Goal: Task Accomplishment & Management: Manage account settings

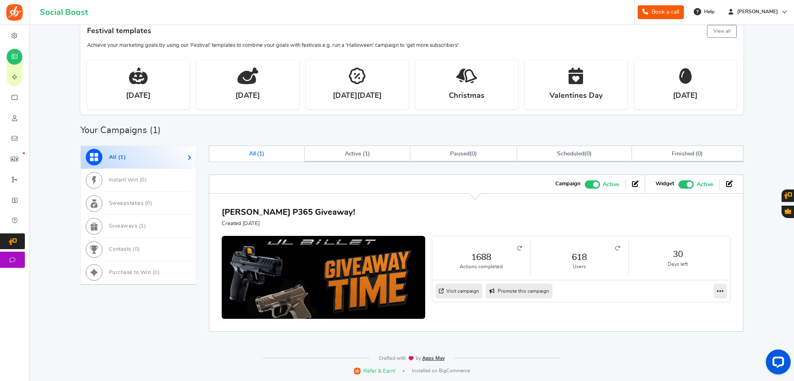
click at [616, 250] on icon at bounding box center [617, 248] width 5 height 5
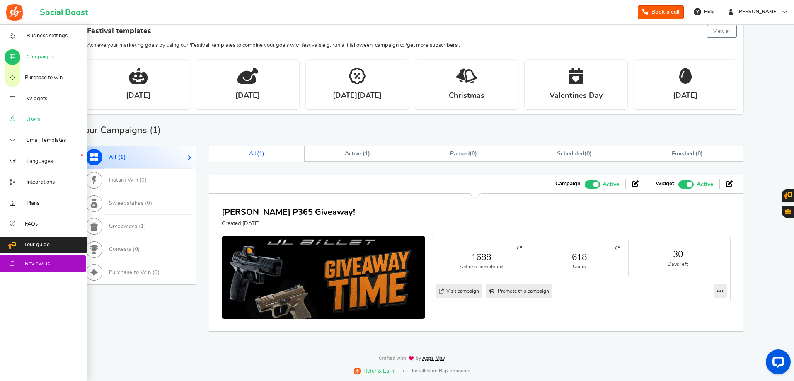
click at [41, 118] on link "Users" at bounding box center [43, 119] width 87 height 21
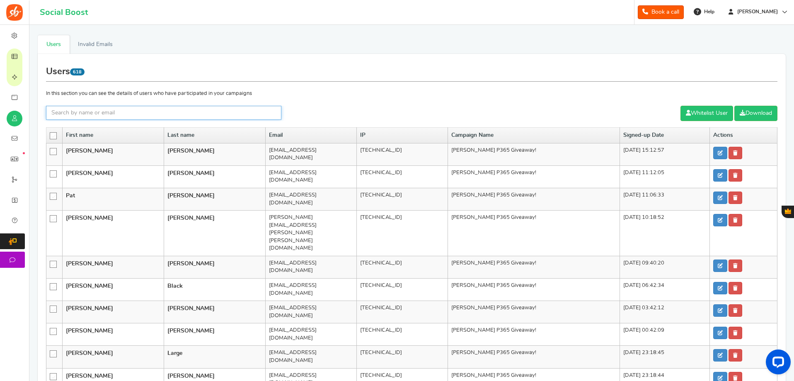
click at [190, 109] on input "text" at bounding box center [163, 113] width 235 height 14
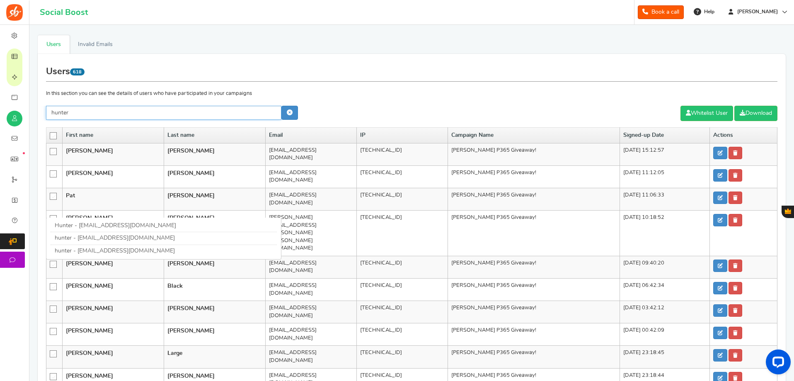
click at [99, 222] on link "Hunter - [EMAIL_ADDRESS][DOMAIN_NAME]" at bounding box center [115, 225] width 121 height 6
type input "Hunter"
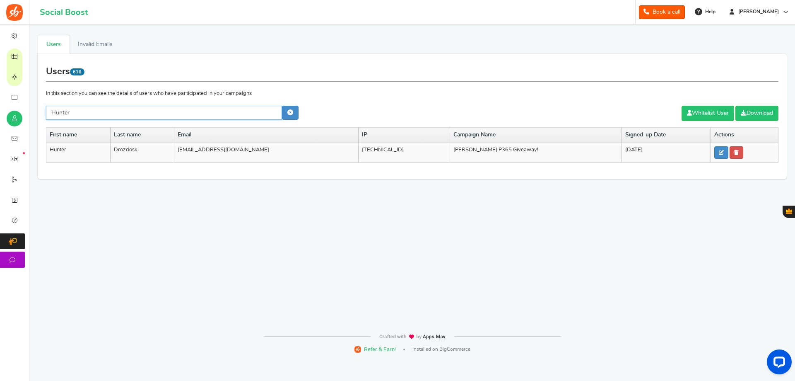
click at [224, 111] on input "Hunter" at bounding box center [164, 113] width 236 height 14
click at [287, 113] on icon at bounding box center [290, 112] width 6 height 6
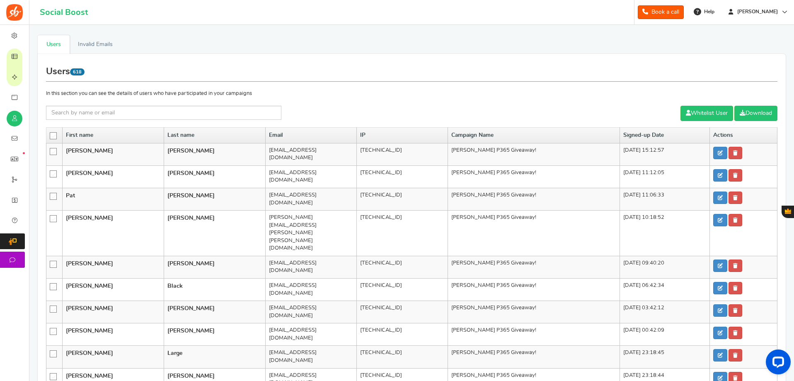
click at [88, 102] on div "Users 618 In this section you can see the details of users who have participate…" at bounding box center [411, 359] width 731 height 594
click at [91, 111] on input "text" at bounding box center [163, 113] width 235 height 14
type input "hunter"
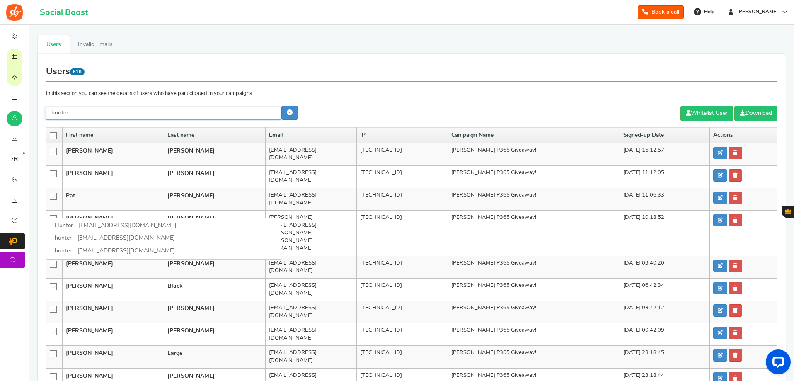
click at [96, 248] on link "hunter - [EMAIL_ADDRESS][DOMAIN_NAME]" at bounding box center [115, 251] width 120 height 6
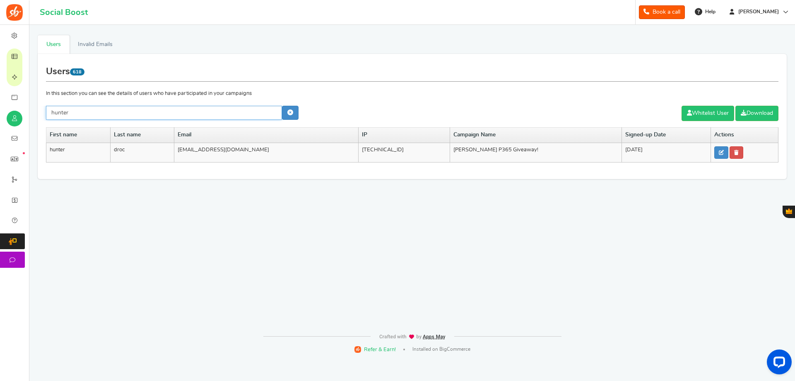
click at [72, 114] on input "hunter" at bounding box center [164, 113] width 236 height 14
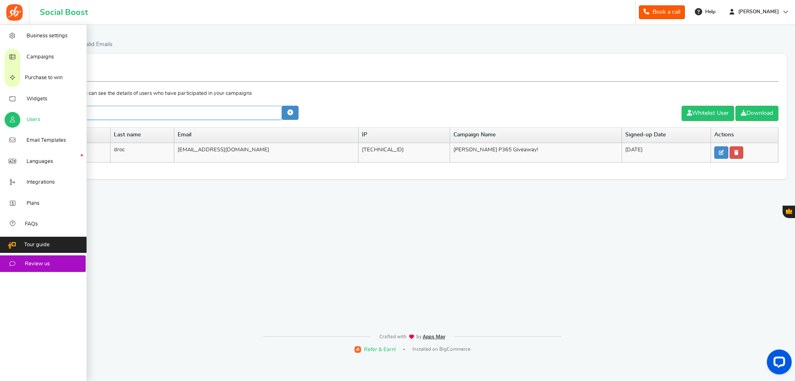
drag, startPoint x: 73, startPoint y: 114, endPoint x: 0, endPoint y: 111, distance: 73.0
click at [0, 111] on div "Business settings Campaigns Purchase to win Widgets Widget Tab Widgets Users Un…" at bounding box center [397, 192] width 795 height 334
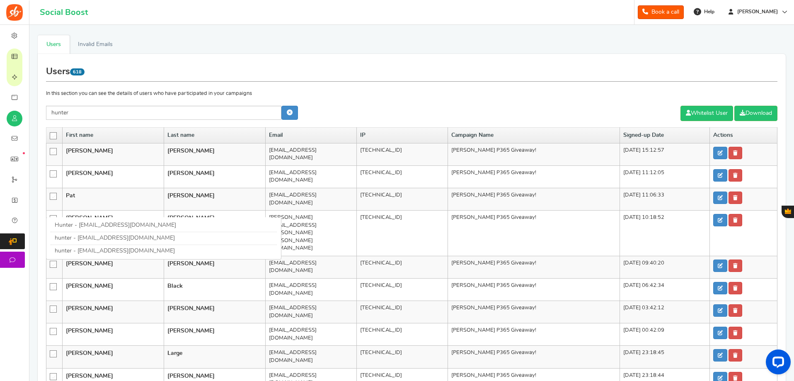
click at [358, 104] on div "Users 618 In this section you can see the details of users who have participate…" at bounding box center [411, 359] width 731 height 594
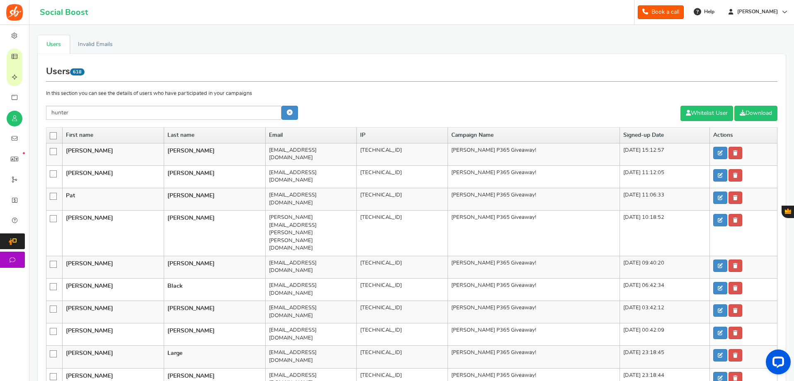
click at [356, 134] on th "IP" at bounding box center [402, 136] width 92 height 16
click at [356, 136] on th "IP" at bounding box center [402, 136] width 92 height 16
click at [55, 135] on icon at bounding box center [53, 136] width 7 height 7
click at [51, 135] on input "checkbox" at bounding box center [51, 135] width 0 height 5
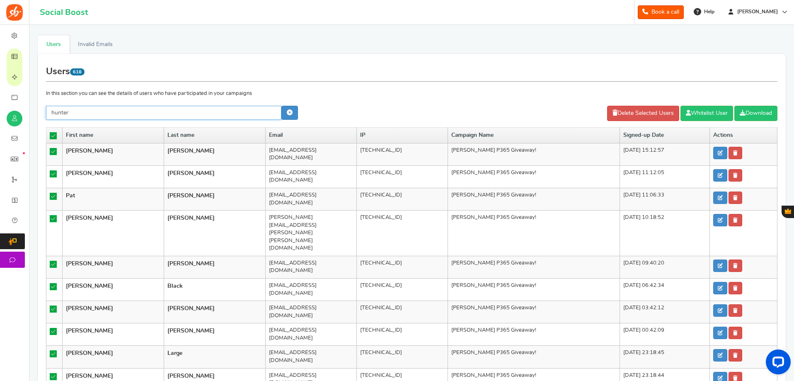
click at [167, 114] on input "hunter" at bounding box center [163, 113] width 235 height 14
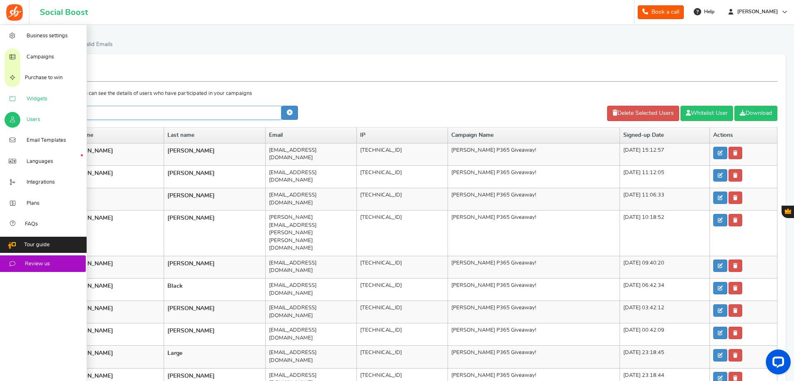
drag, startPoint x: 167, startPoint y: 114, endPoint x: 0, endPoint y: 104, distance: 167.6
click at [0, 104] on div "Business settings Campaigns Purchase to win Widgets Widget Tab Widgets Users Un…" at bounding box center [397, 365] width 794 height 680
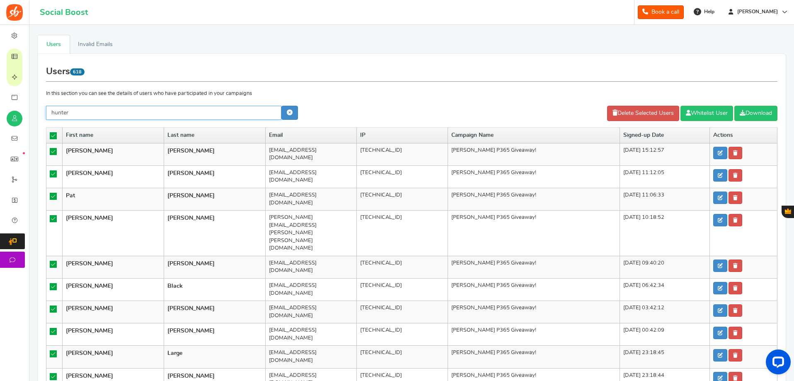
click at [142, 113] on input "hunter" at bounding box center [163, 113] width 235 height 14
click at [363, 89] on div "Users 618 In this section you can see the details of users who have participate…" at bounding box center [411, 359] width 731 height 594
click at [79, 37] on link "Invalid Emails" at bounding box center [95, 44] width 51 height 19
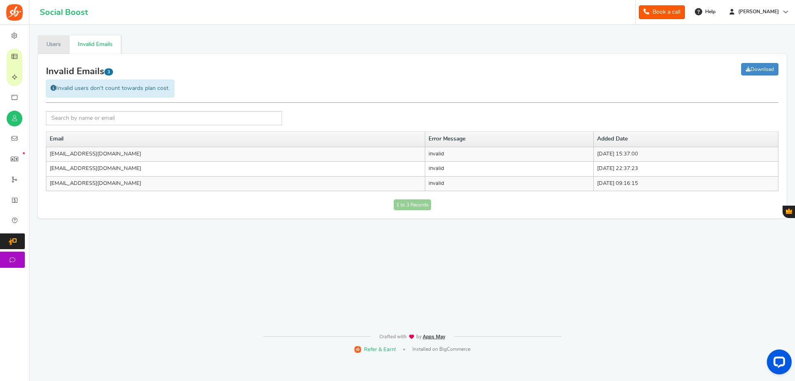
click at [62, 40] on link "Users" at bounding box center [54, 44] width 32 height 19
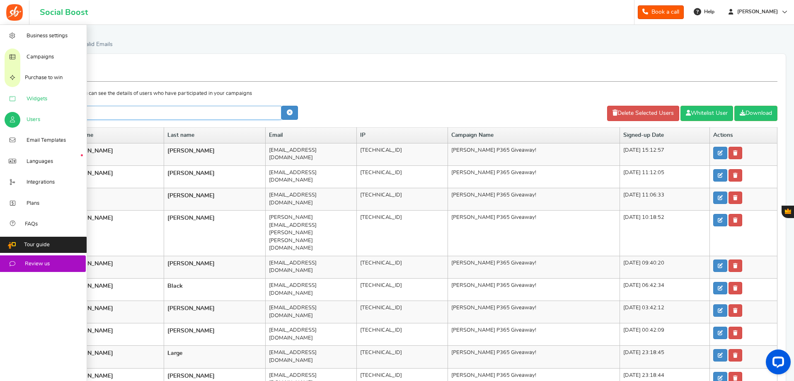
drag, startPoint x: 172, startPoint y: 110, endPoint x: 0, endPoint y: 96, distance: 172.5
click at [0, 96] on div "Business settings Campaigns Purchase to win Widgets Widget Tab Widgets Users Un…" at bounding box center [397, 365] width 794 height 680
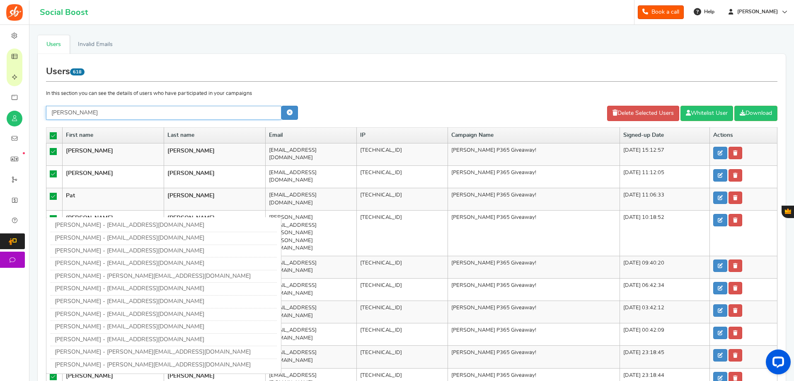
type input "[PERSON_NAME]"
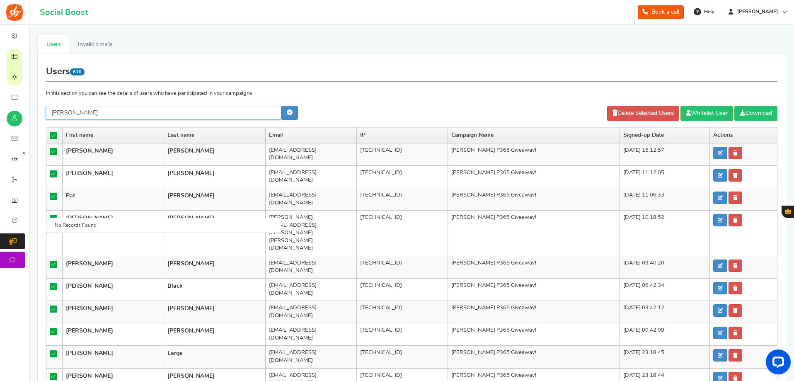
click at [164, 112] on input "[PERSON_NAME]" at bounding box center [163, 113] width 235 height 14
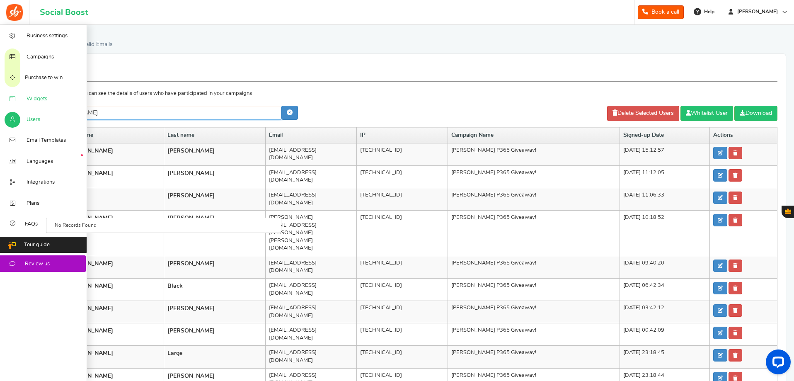
drag, startPoint x: 163, startPoint y: 111, endPoint x: 24, endPoint y: 106, distance: 138.4
click at [26, 106] on div "Business settings Campaigns Purchase to win Widgets Widget Tab Widgets Users Un…" at bounding box center [397, 365] width 794 height 680
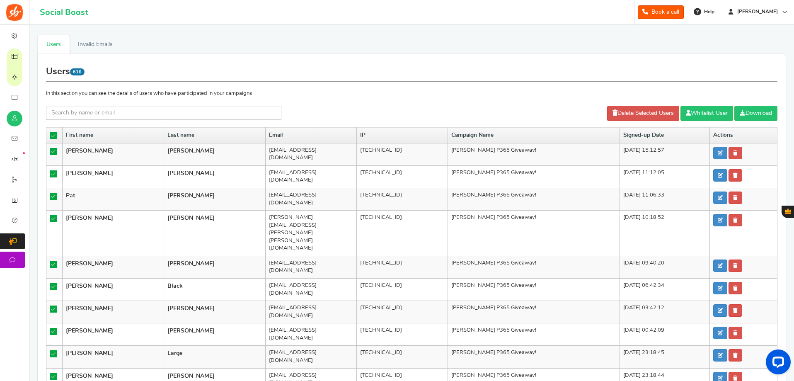
drag, startPoint x: 272, startPoint y: 111, endPoint x: 181, endPoint y: 105, distance: 91.3
click at [181, 105] on div "Users 618 In this section you can see the details of users who have participate…" at bounding box center [411, 359] width 731 height 594
click at [167, 112] on input "text" at bounding box center [163, 113] width 235 height 14
click at [94, 105] on div "Users 618 In this section you can see the details of users who have participate…" at bounding box center [411, 359] width 731 height 594
click at [51, 133] on icon at bounding box center [53, 135] width 7 height 7
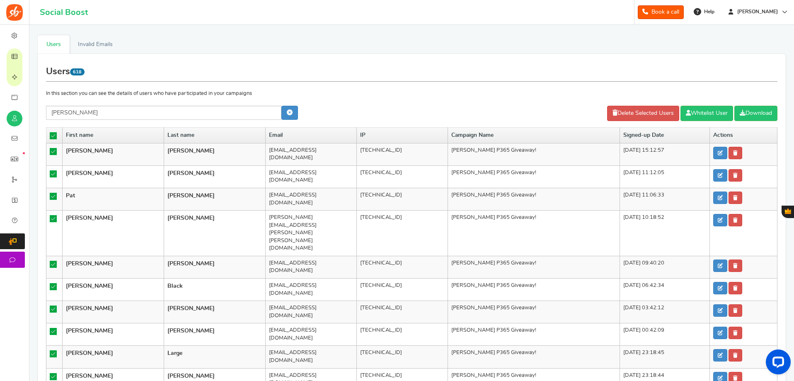
click at [51, 133] on input "checkbox" at bounding box center [51, 135] width 0 height 5
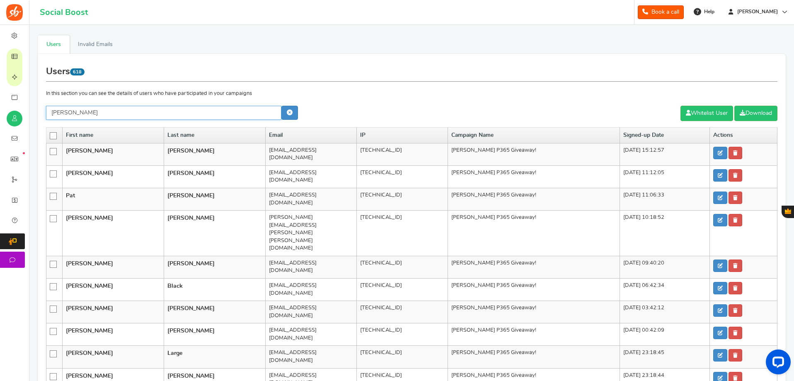
click at [87, 114] on input "[PERSON_NAME]" at bounding box center [163, 113] width 235 height 14
click at [77, 109] on input "[PERSON_NAME]" at bounding box center [163, 113] width 235 height 14
type input "[PERSON_NAME]"
click at [357, 105] on div "Users 618 In this section you can see the details of users who have participate…" at bounding box center [411, 359] width 731 height 594
click at [289, 116] on link at bounding box center [289, 113] width 17 height 14
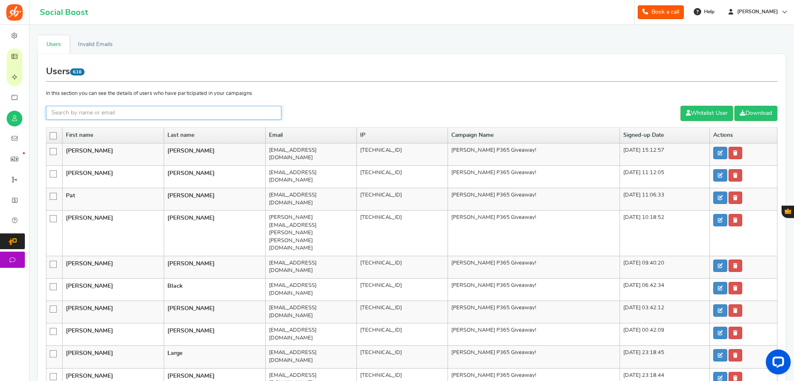
click at [112, 114] on input "text" at bounding box center [163, 113] width 235 height 14
click at [80, 71] on span "618" at bounding box center [77, 71] width 14 height 7
click at [81, 42] on link "Invalid Emails" at bounding box center [95, 44] width 51 height 19
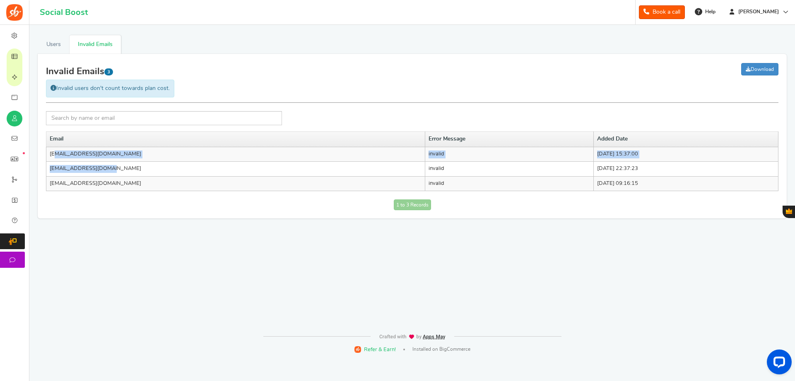
drag, startPoint x: 111, startPoint y: 170, endPoint x: 58, endPoint y: 160, distance: 53.9
click at [58, 160] on tbody "[EMAIL_ADDRESS][DOMAIN_NAME] invalid [DATE] 15:37:00 [EMAIL_ADDRESS][DOMAIN_NAM…" at bounding box center [412, 169] width 732 height 44
click at [58, 160] on td "[EMAIL_ADDRESS][DOMAIN_NAME]" at bounding box center [235, 154] width 379 height 15
drag, startPoint x: 53, startPoint y: 177, endPoint x: 51, endPoint y: 185, distance: 8.4
click at [51, 185] on td "[EMAIL_ADDRESS][DOMAIN_NAME]" at bounding box center [235, 183] width 379 height 15
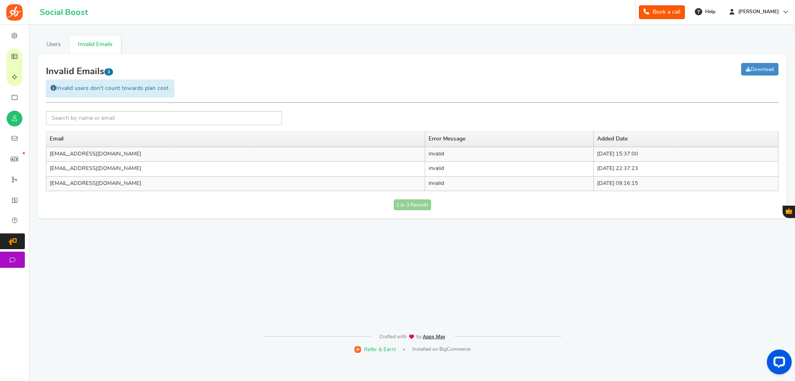
click at [53, 186] on td "[EMAIL_ADDRESS][DOMAIN_NAME]" at bounding box center [235, 183] width 379 height 15
click at [53, 41] on link "Users" at bounding box center [54, 44] width 32 height 19
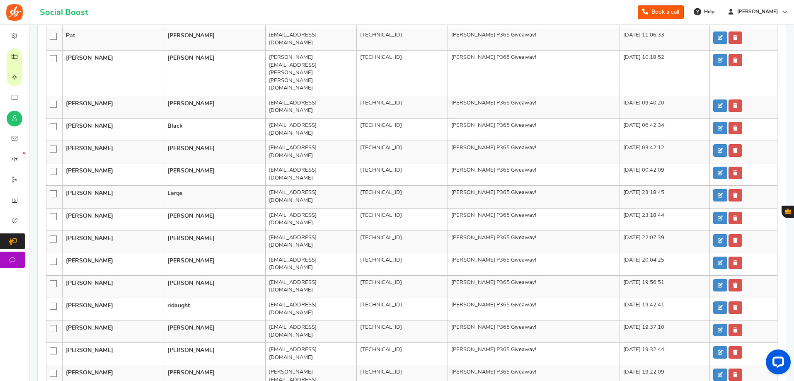
scroll to position [227, 0]
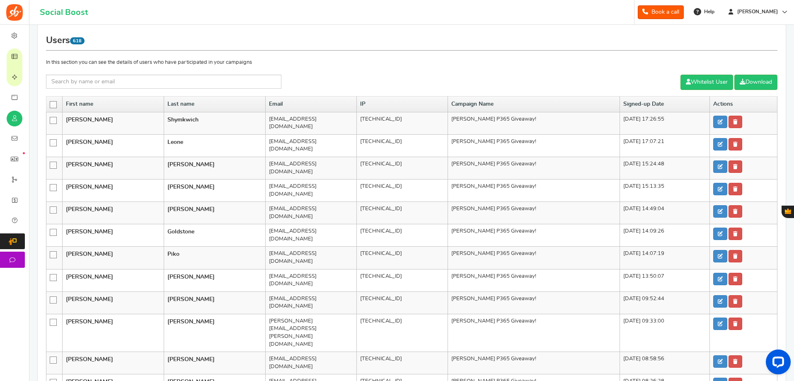
scroll to position [0, 0]
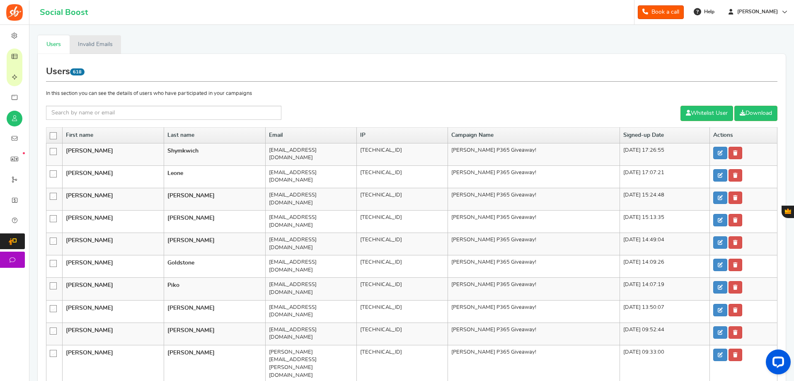
click at [89, 49] on link "Invalid Emails" at bounding box center [95, 44] width 51 height 19
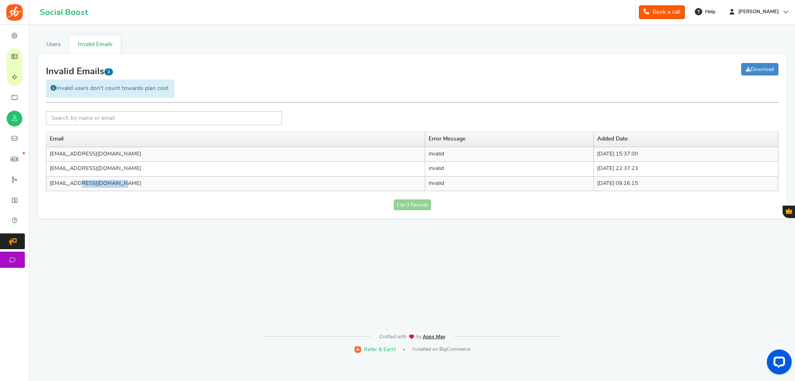
drag, startPoint x: 121, startPoint y: 182, endPoint x: 71, endPoint y: 184, distance: 50.1
click at [76, 186] on td "[EMAIL_ADDRESS][DOMAIN_NAME]" at bounding box center [235, 183] width 379 height 15
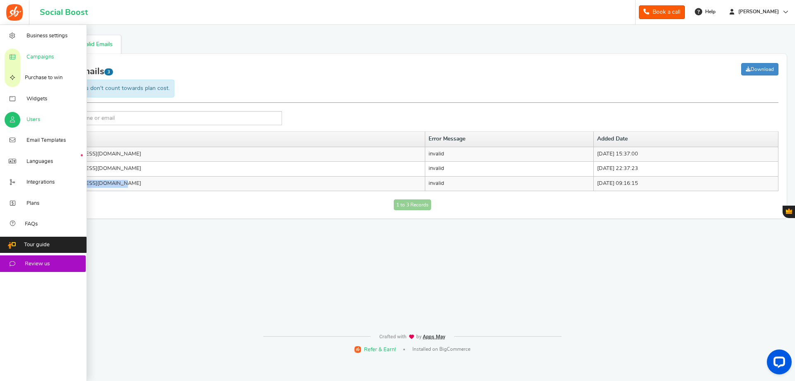
click at [51, 56] on span "Campaigns" at bounding box center [40, 56] width 27 height 7
